Goal: Task Accomplishment & Management: Manage account settings

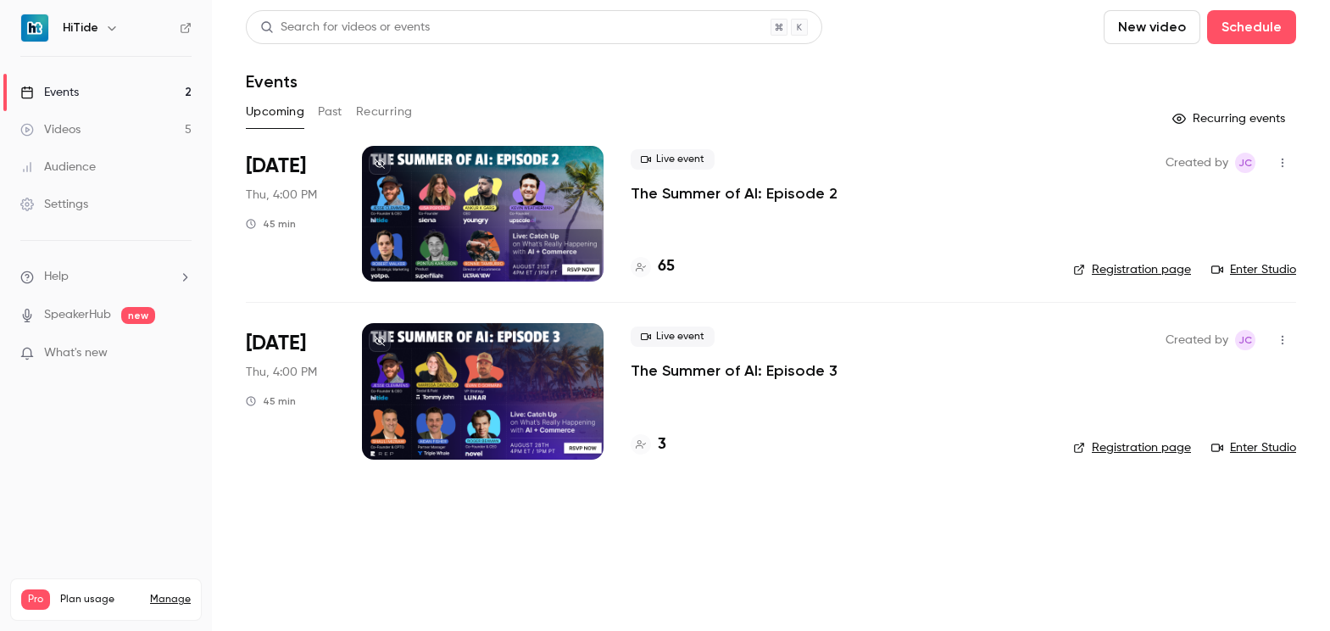
click at [453, 220] on div at bounding box center [483, 214] width 242 height 136
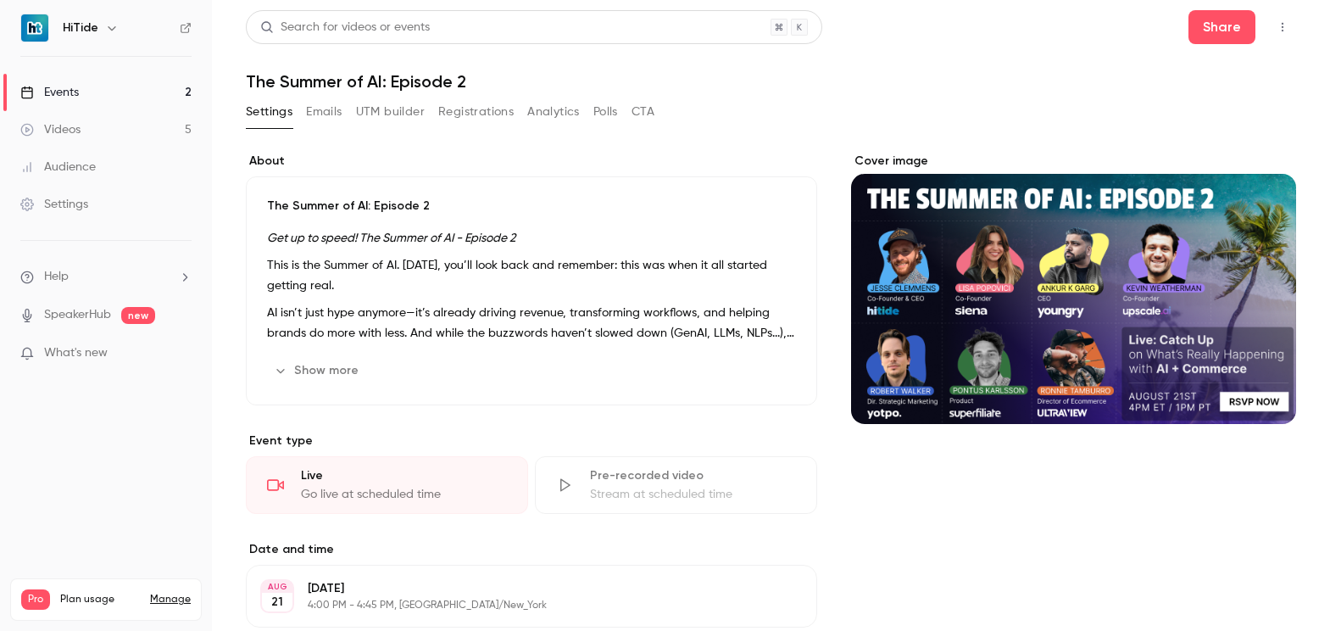
click at [455, 120] on button "Registrations" at bounding box center [475, 111] width 75 height 27
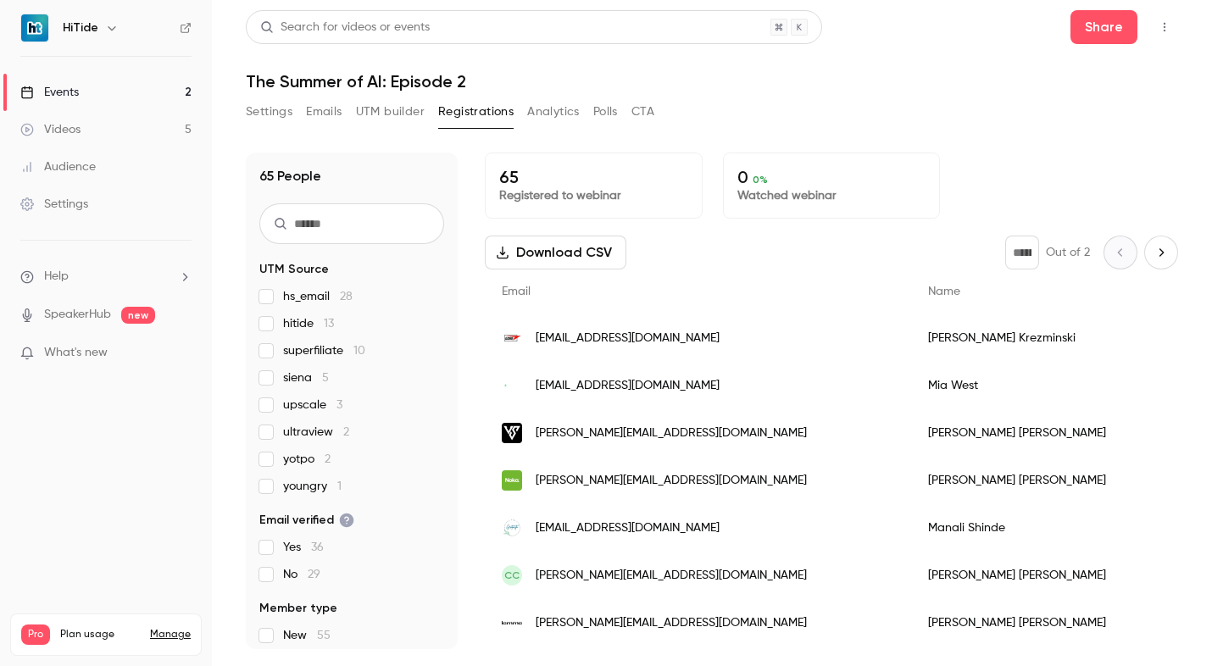
click at [91, 97] on link "Events 2" at bounding box center [106, 92] width 212 height 37
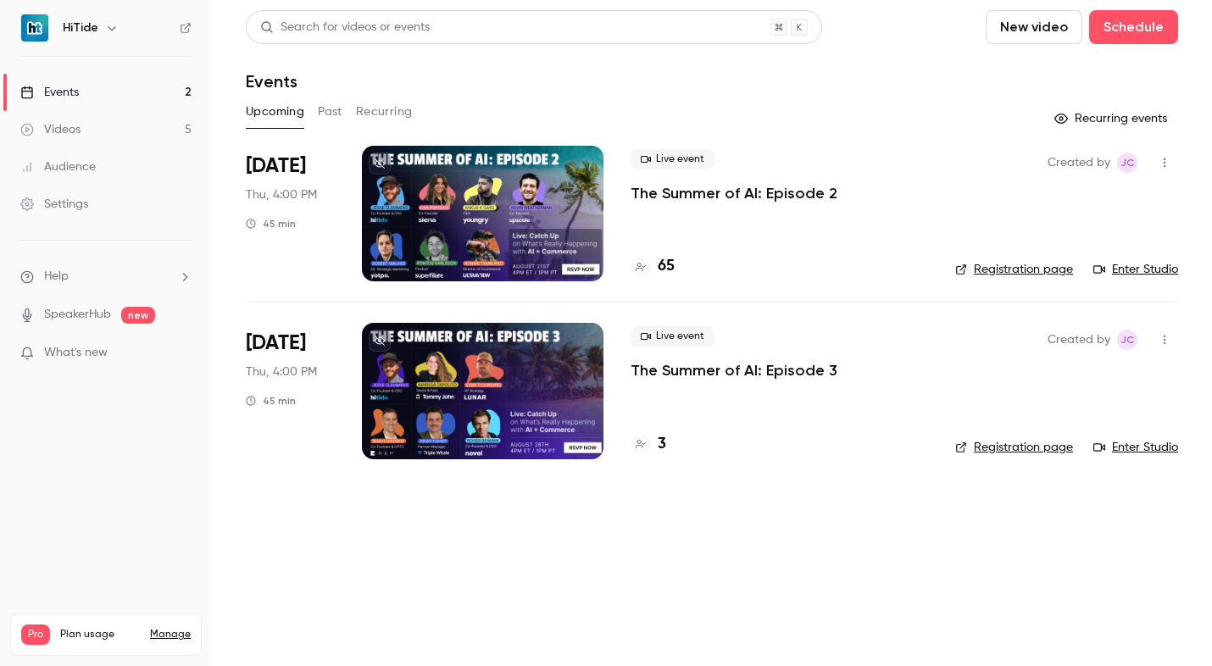
click at [667, 434] on div "3" at bounding box center [780, 444] width 298 height 23
click at [499, 386] on div at bounding box center [483, 391] width 242 height 136
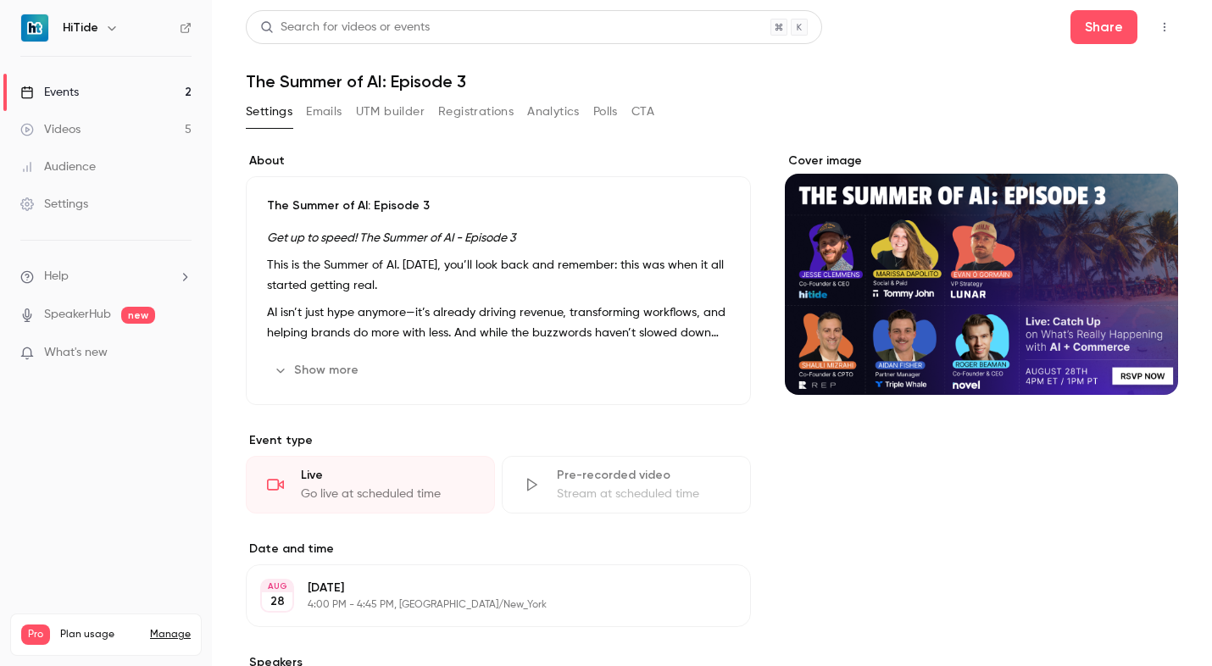
click at [441, 112] on button "Registrations" at bounding box center [475, 111] width 75 height 27
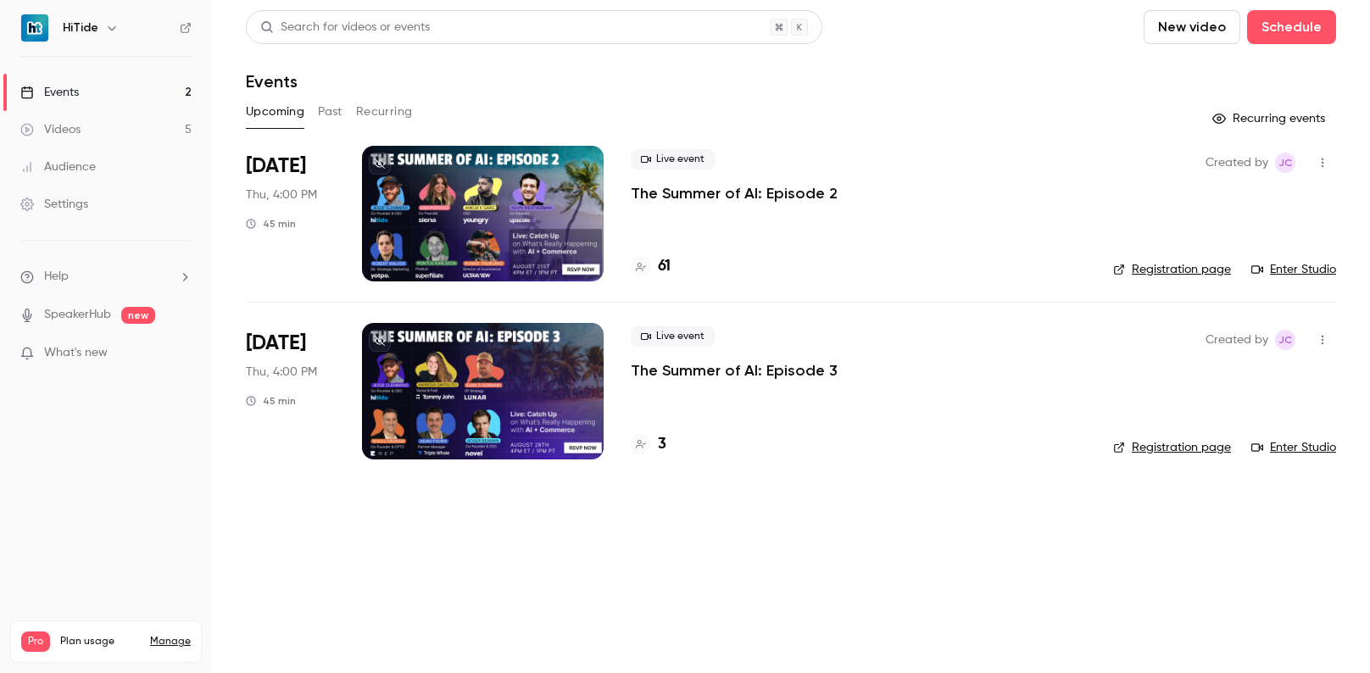
click at [285, 347] on span "[DATE]" at bounding box center [276, 343] width 60 height 27
click at [446, 372] on div at bounding box center [483, 391] width 242 height 136
